Goal: Download file/media

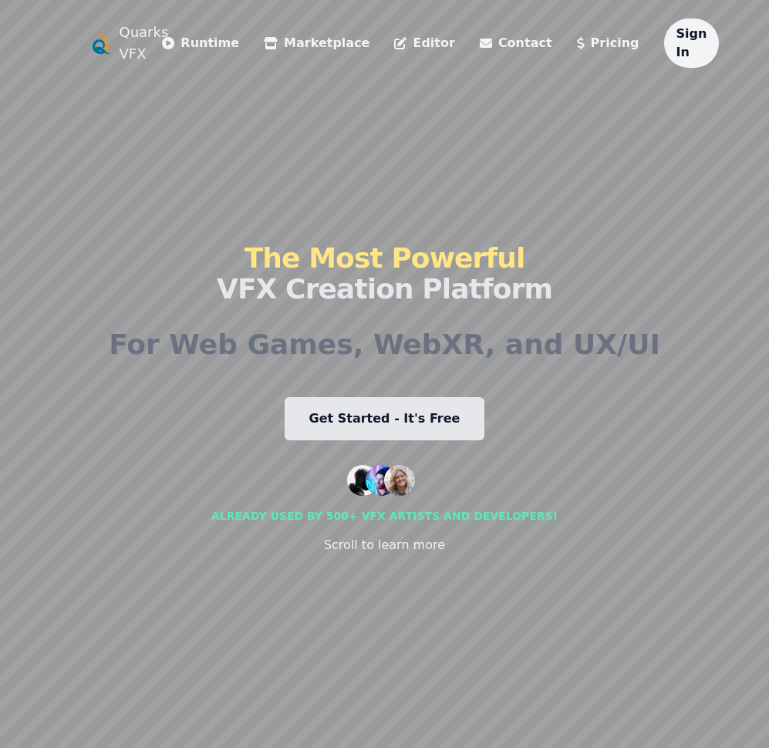
click at [394, 50] on link "Editor" at bounding box center [424, 43] width 60 height 18
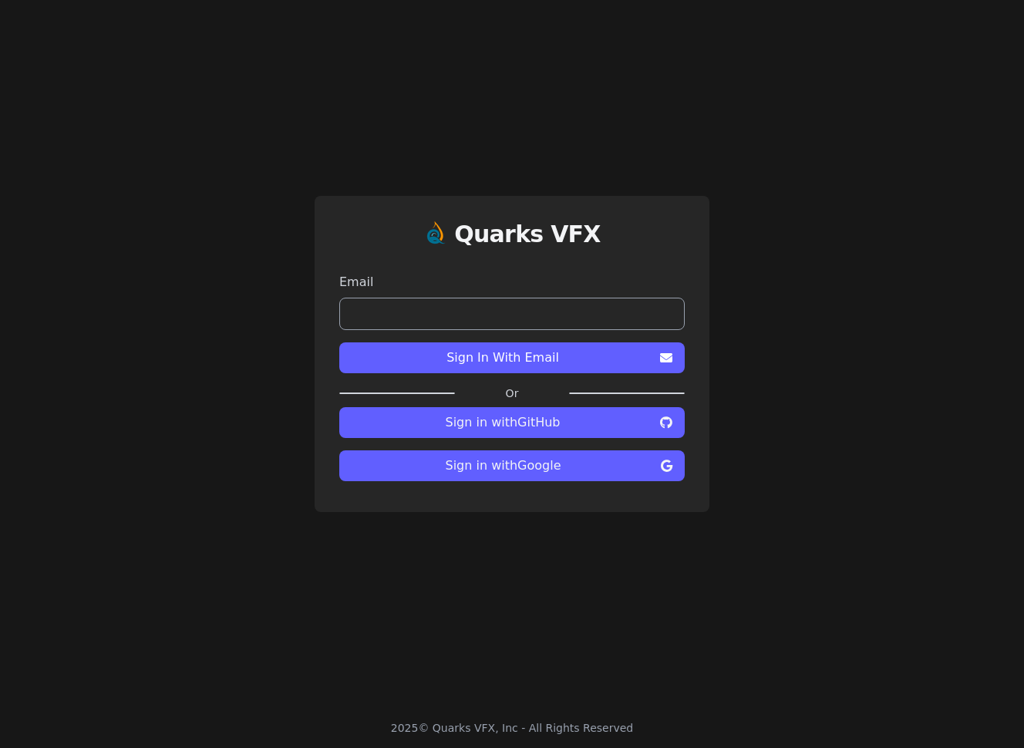
click at [449, 434] on button "Sign in with GitHub" at bounding box center [511, 422] width 345 height 31
click at [561, 468] on span "Sign in with Google" at bounding box center [502, 465] width 303 height 18
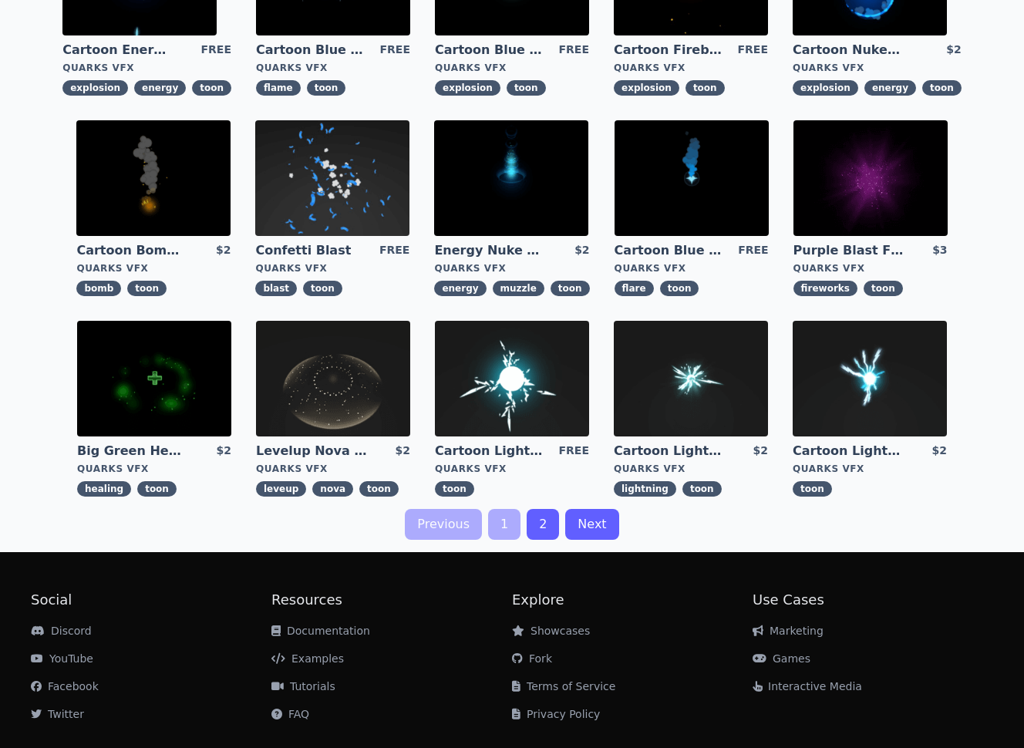
scroll to position [395, 0]
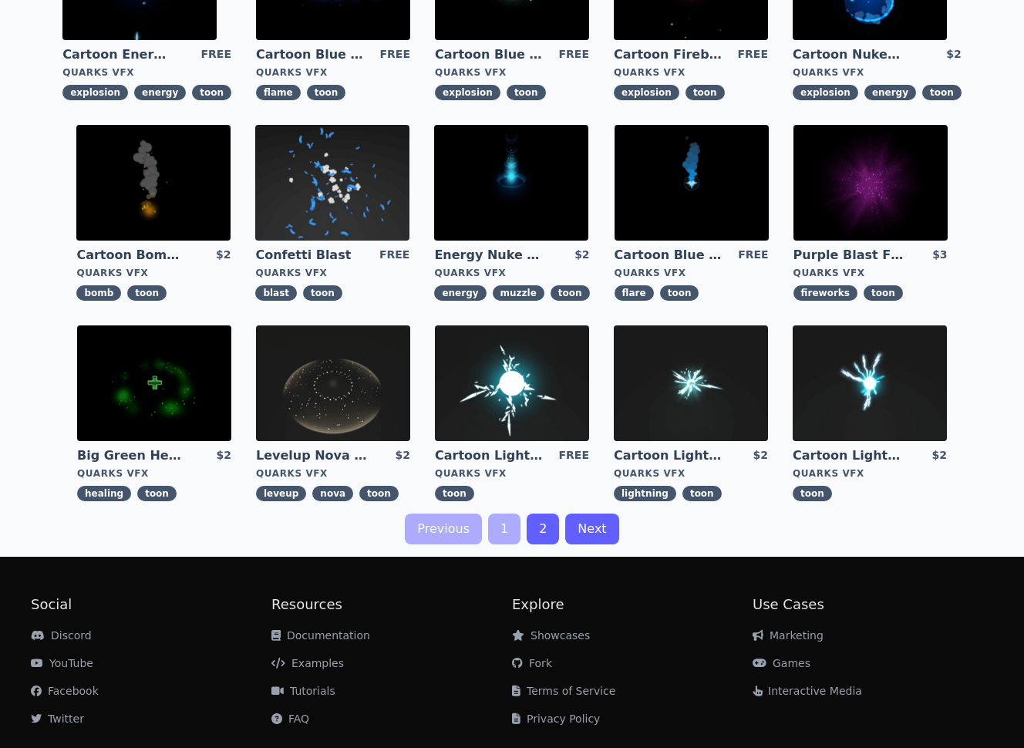
click at [846, 173] on img at bounding box center [870, 183] width 154 height 116
